Goal: Navigation & Orientation: Find specific page/section

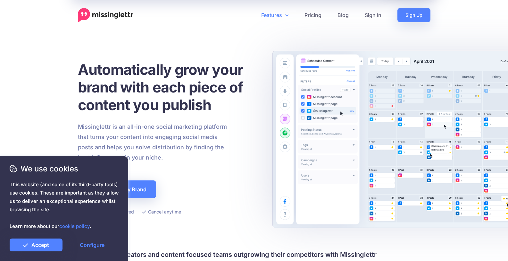
click at [287, 14] on icon at bounding box center [286, 15] width 3 height 5
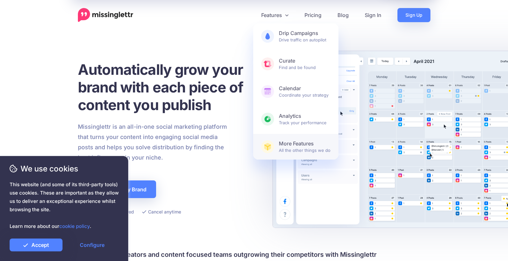
click at [304, 143] on b "More Features" at bounding box center [305, 143] width 52 height 7
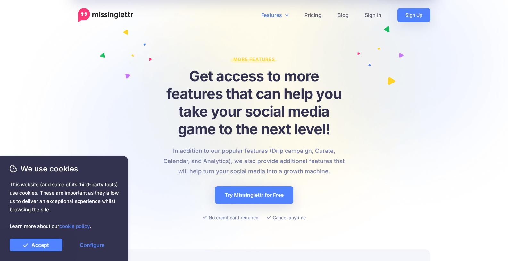
click at [274, 15] on link "Features" at bounding box center [274, 15] width 43 height 14
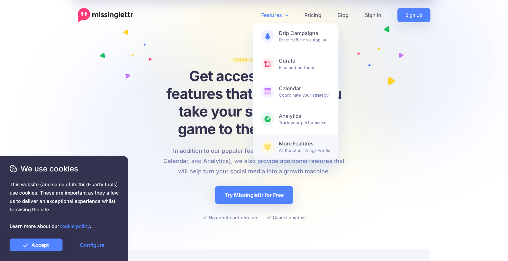
click at [296, 147] on span "More Features All the other things we do" at bounding box center [305, 146] width 52 height 13
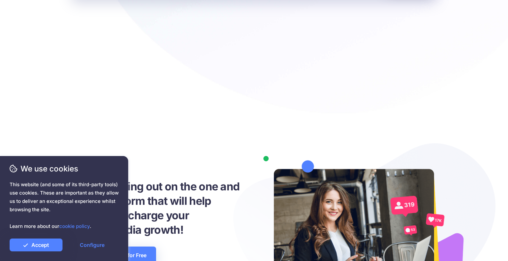
scroll to position [959, 0]
